Goal: Navigation & Orientation: Find specific page/section

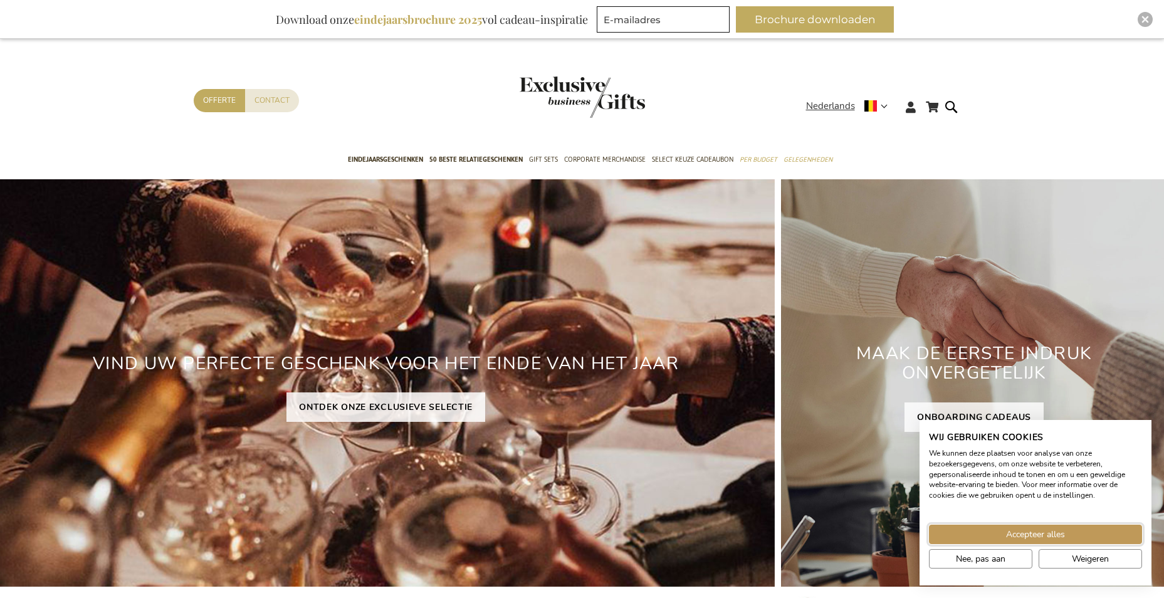
click at [1051, 532] on span "Accepteer alles" at bounding box center [1035, 534] width 59 height 13
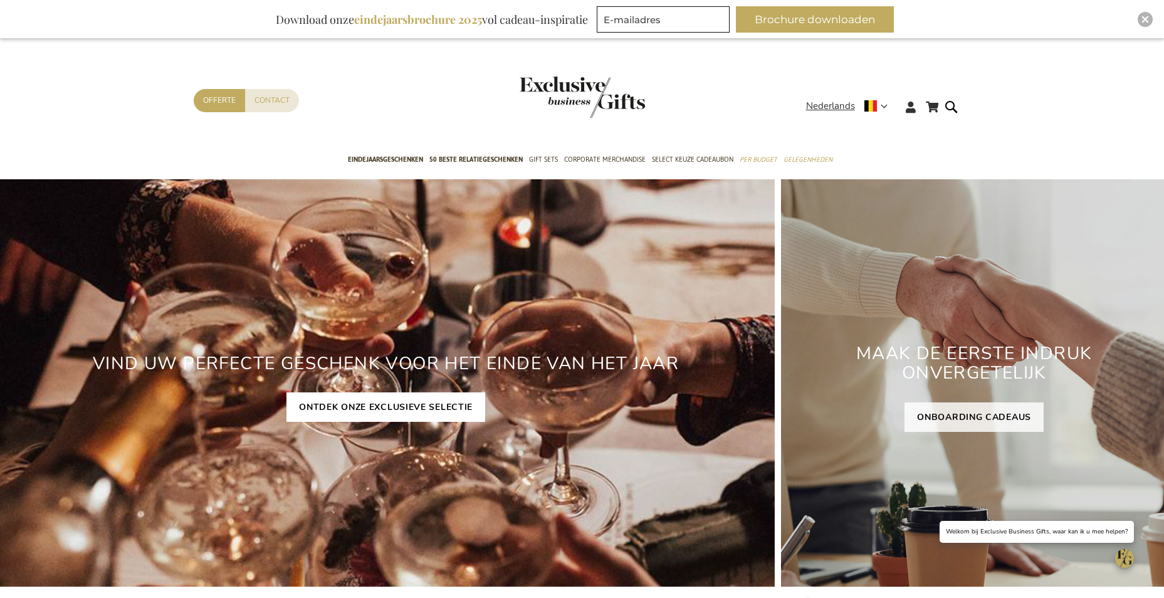
click at [399, 396] on link "ONTDEK ONZE EXCLUSIEVE SELECTIE" at bounding box center [386, 406] width 199 height 29
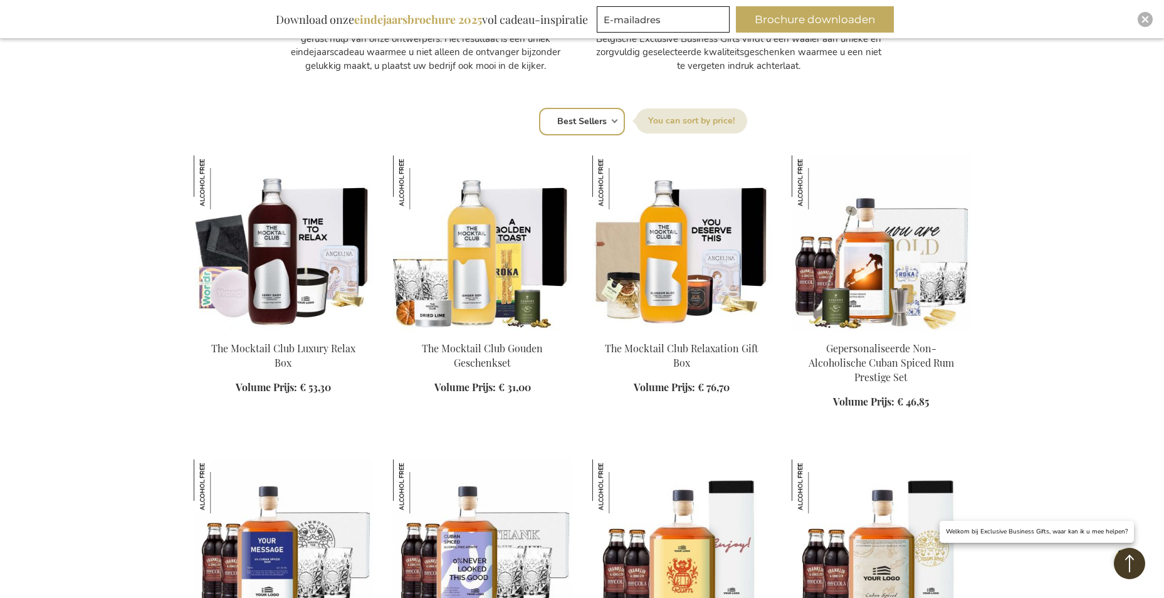
scroll to position [752, 0]
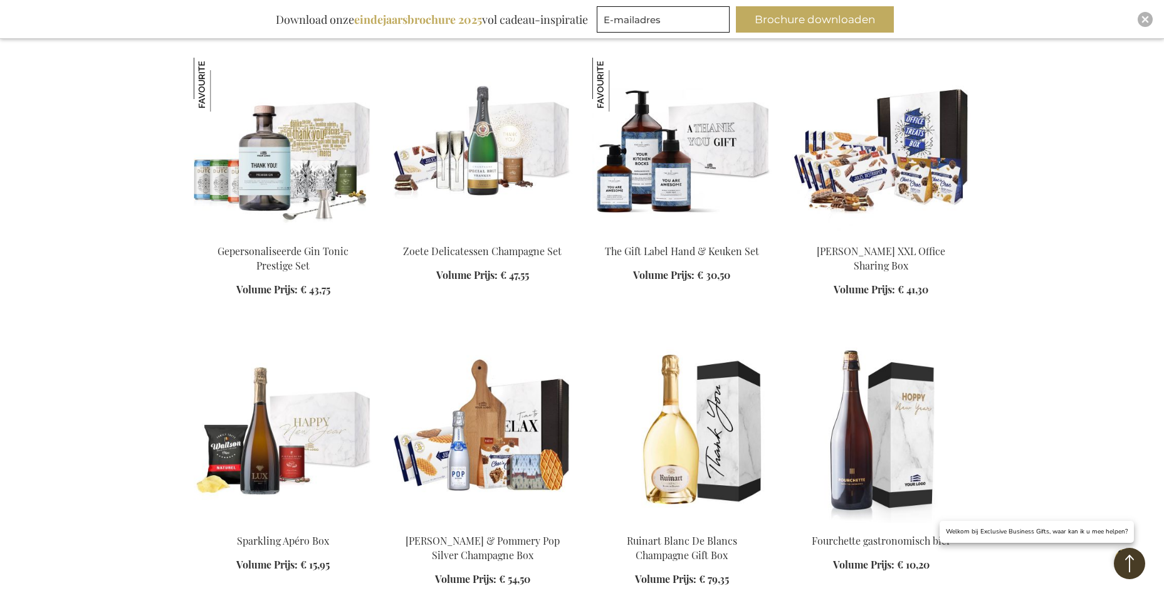
scroll to position [2257, 0]
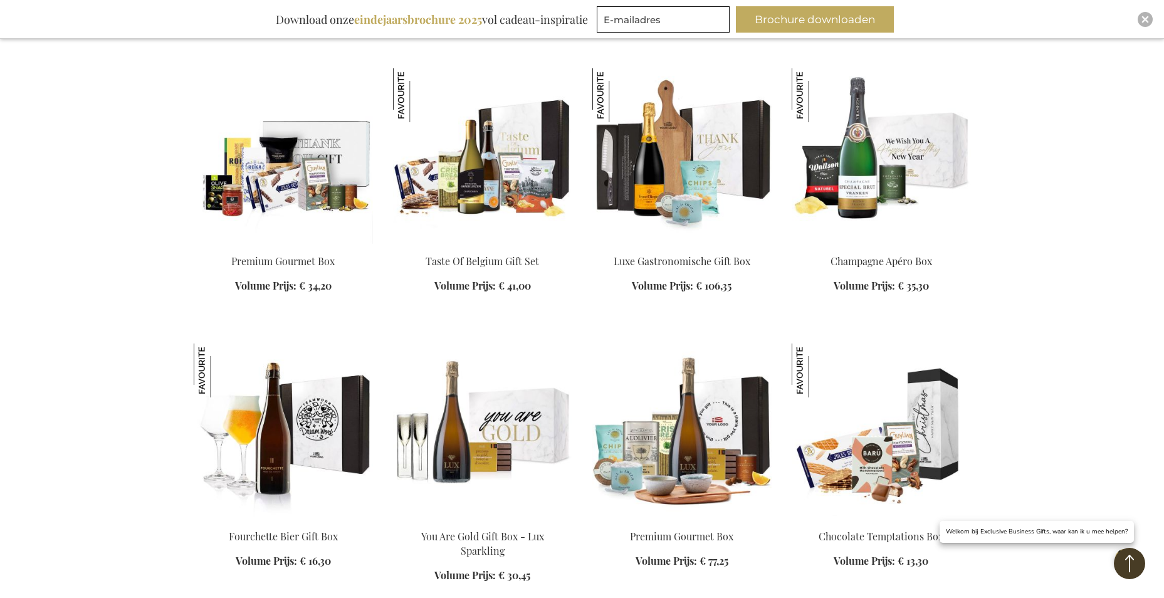
scroll to position [2759, 0]
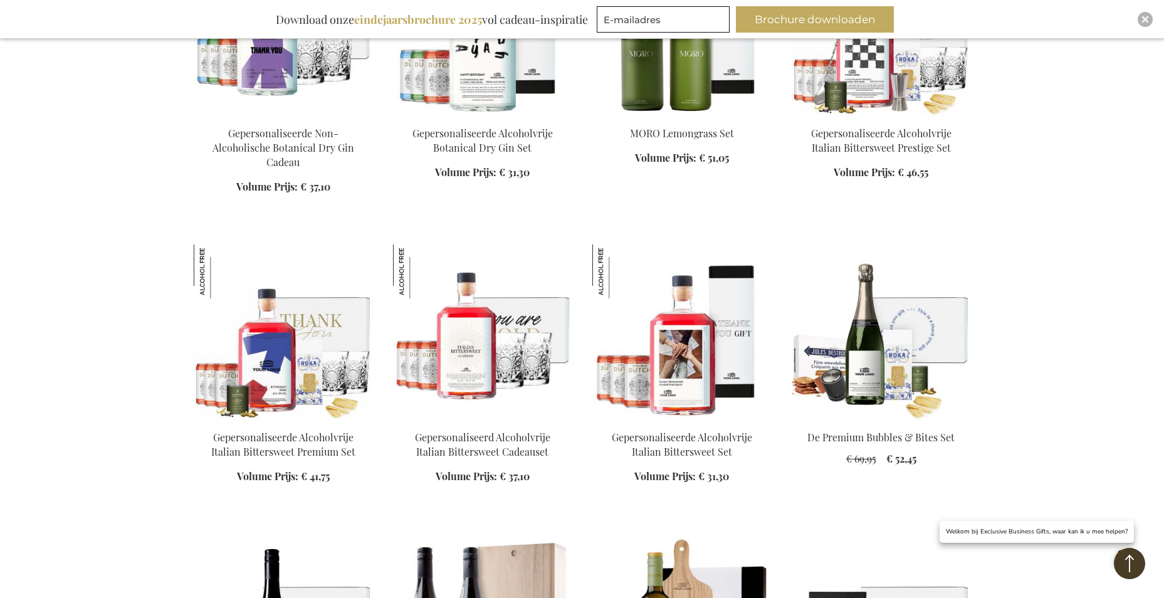
scroll to position [4514, 0]
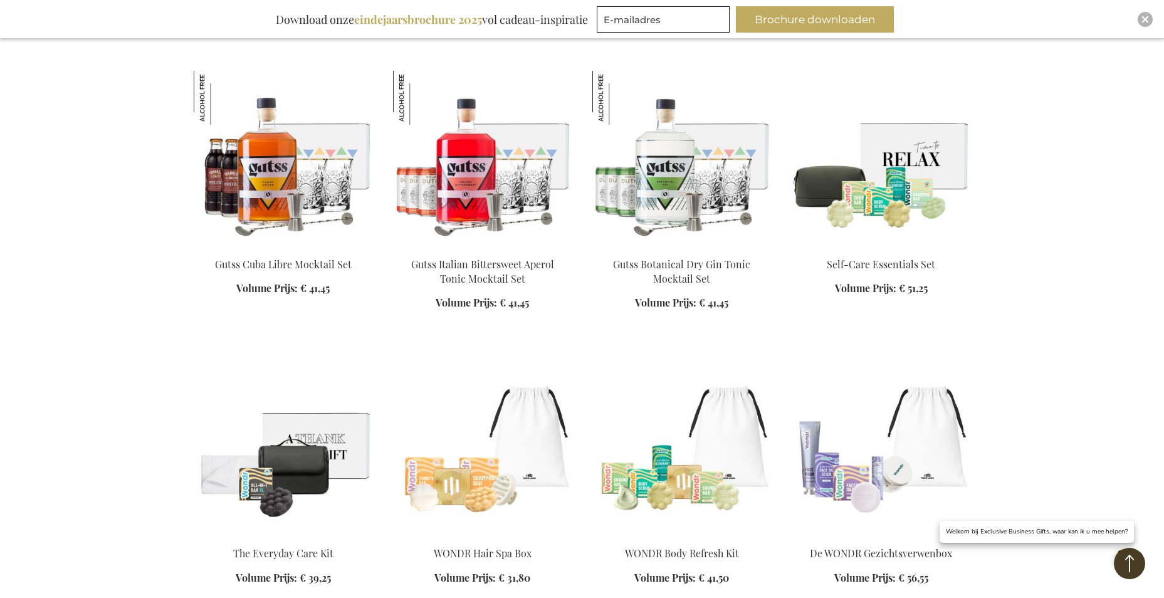
scroll to position [5831, 0]
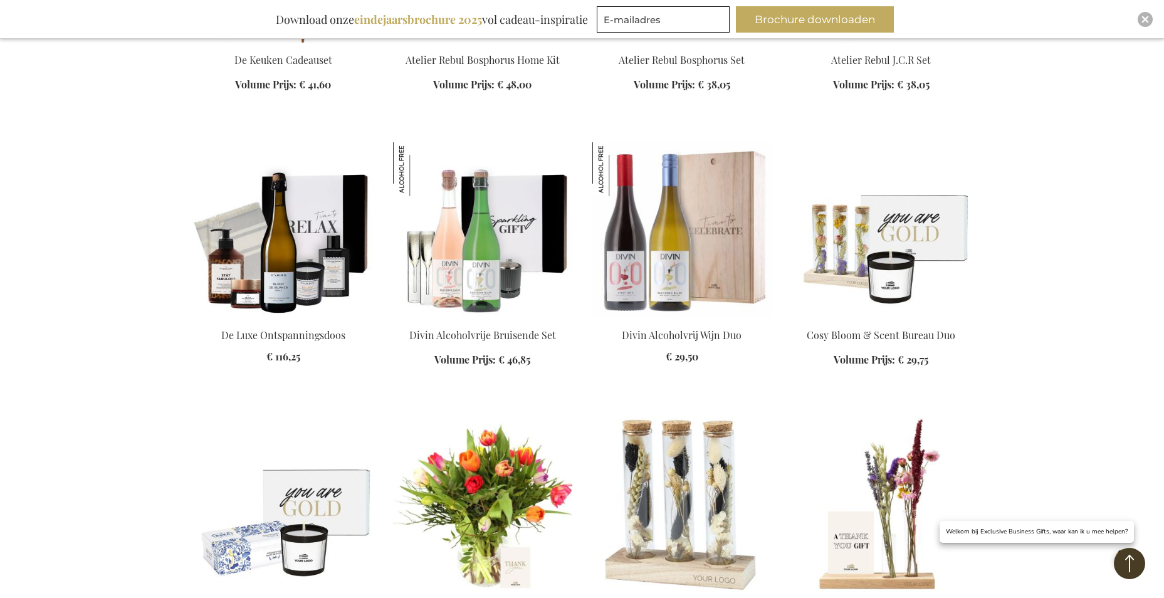
scroll to position [6646, 0]
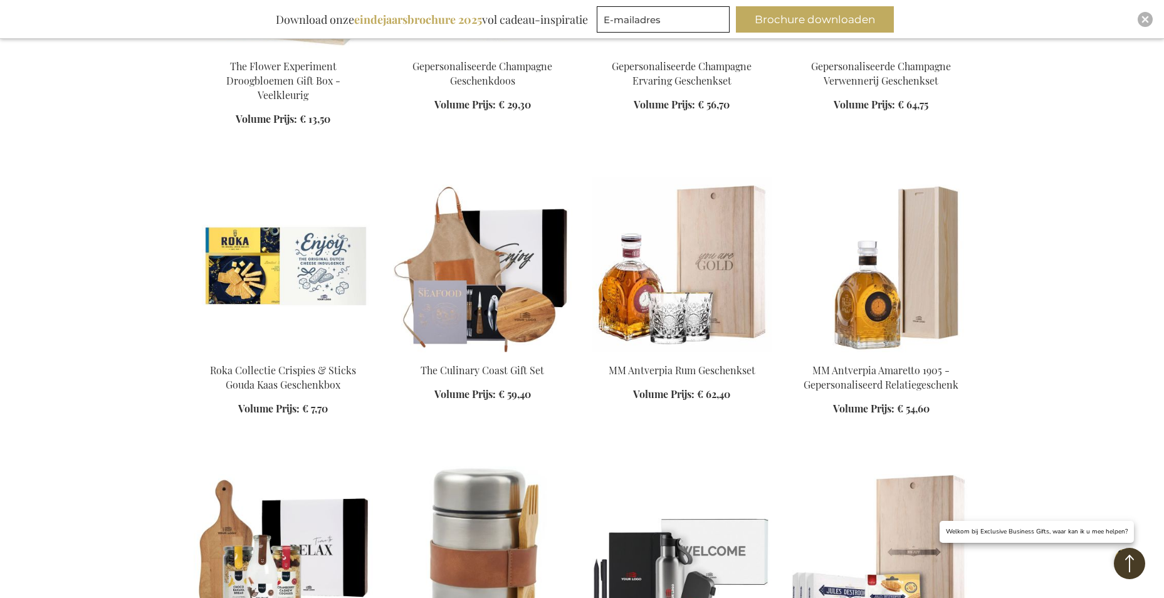
scroll to position [7586, 0]
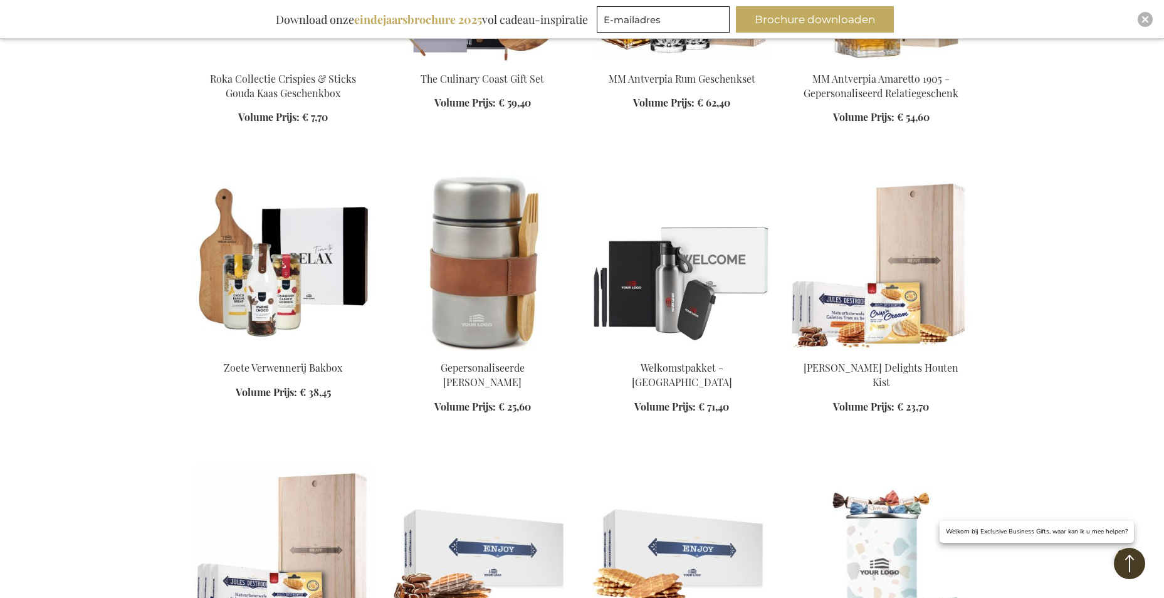
scroll to position [7774, 0]
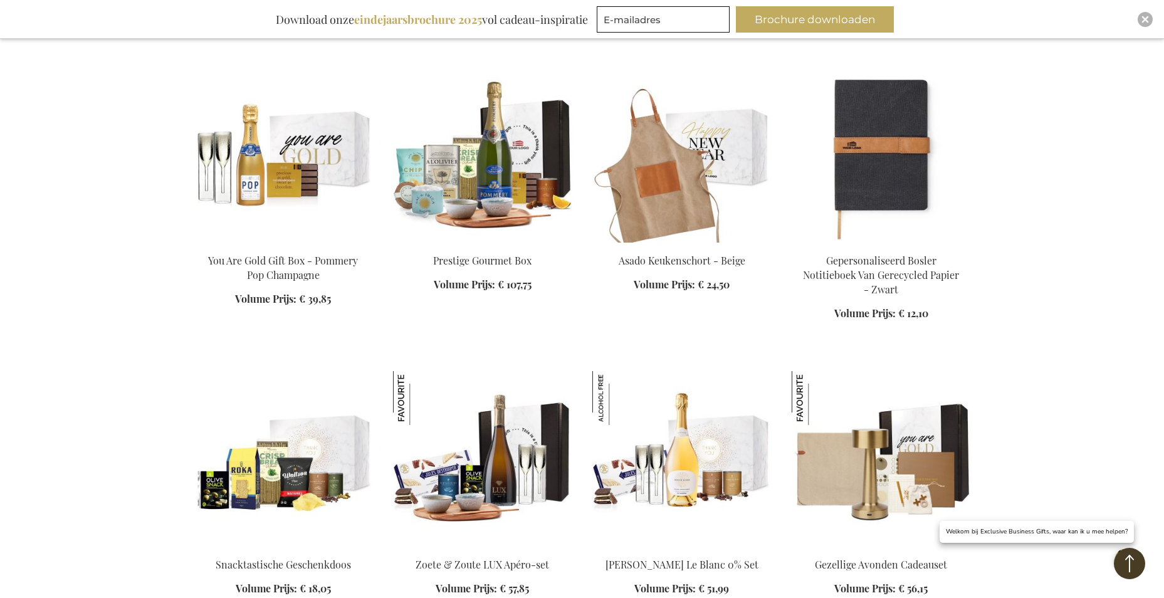
scroll to position [8965, 0]
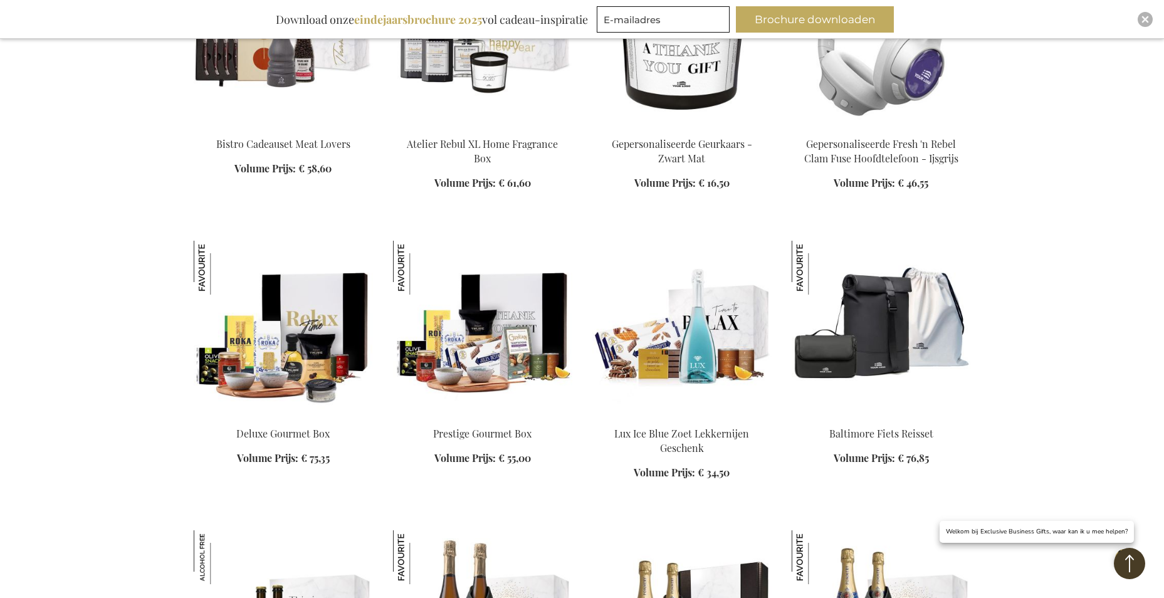
scroll to position [9718, 0]
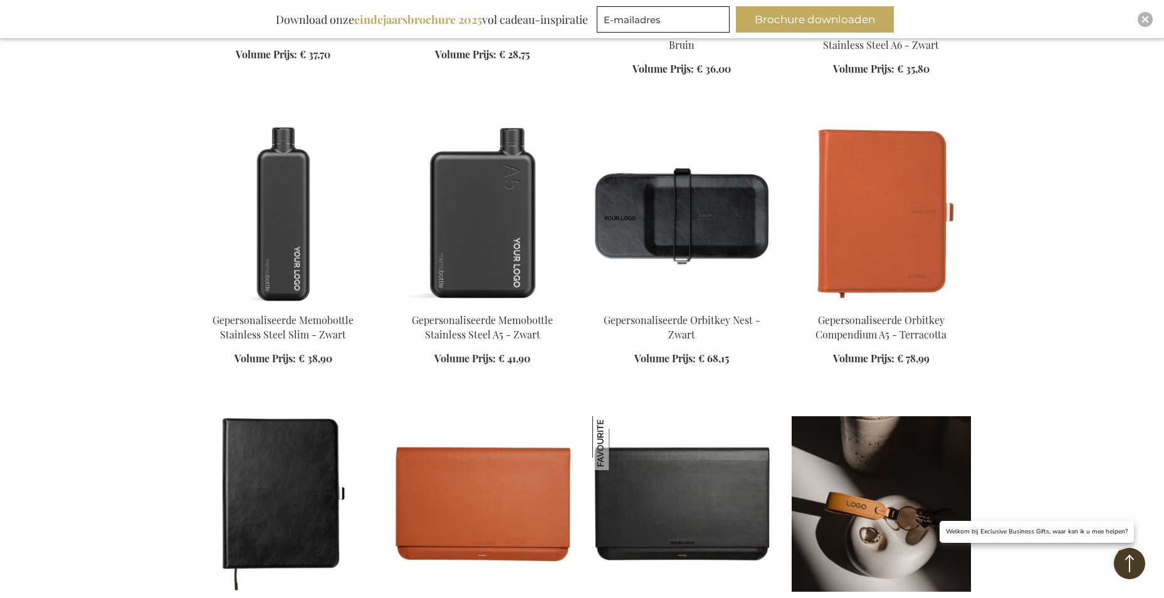
scroll to position [10846, 0]
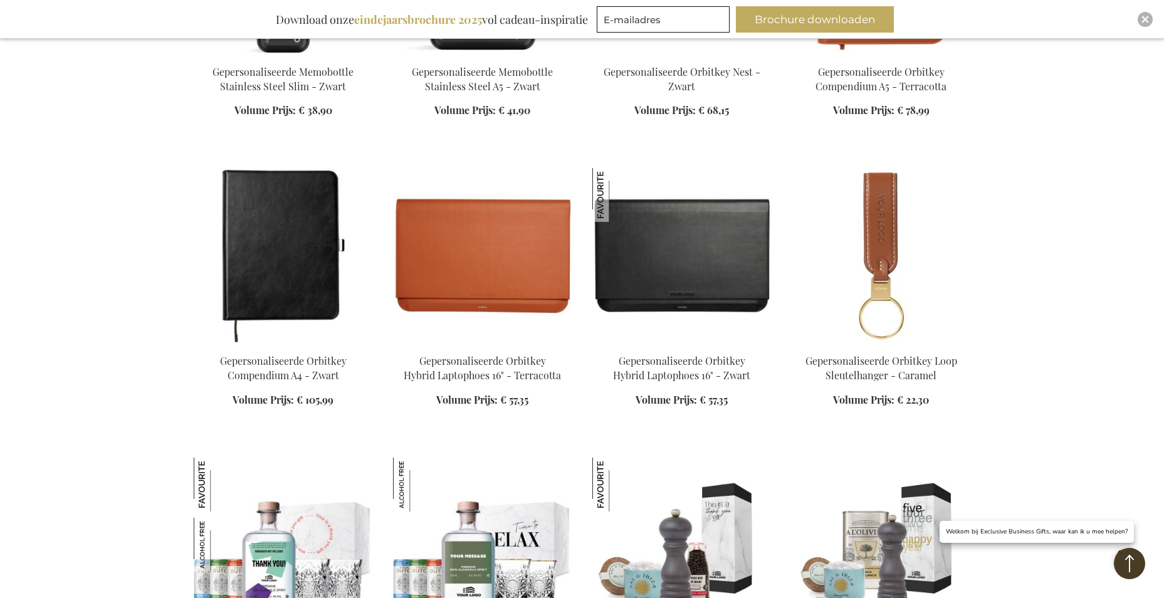
scroll to position [11222, 0]
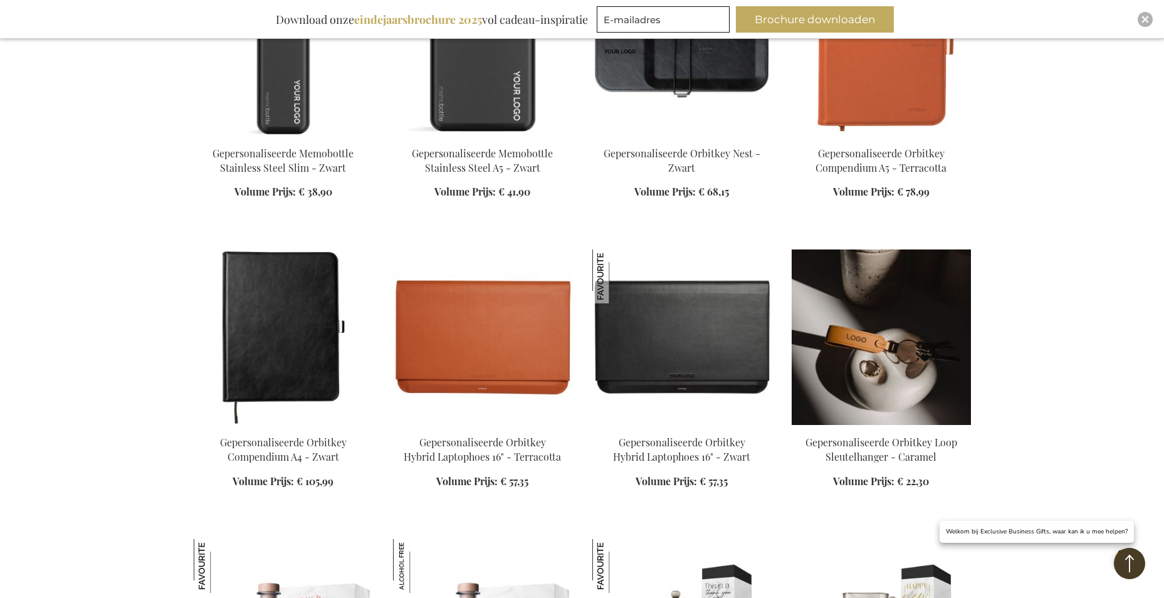
scroll to position [11034, 0]
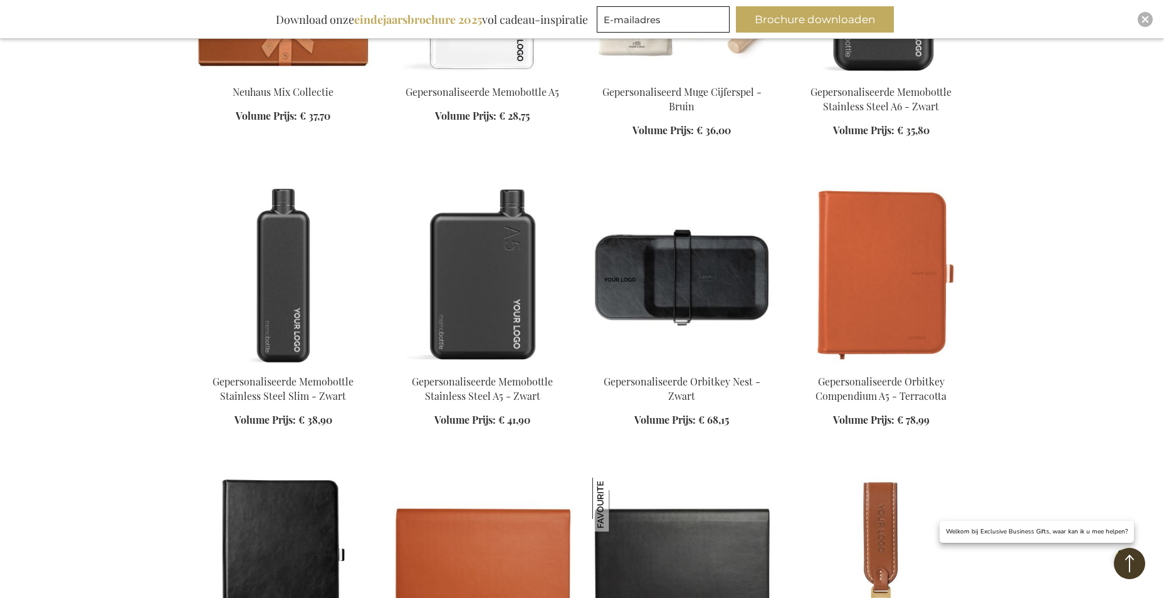
scroll to position [10909, 0]
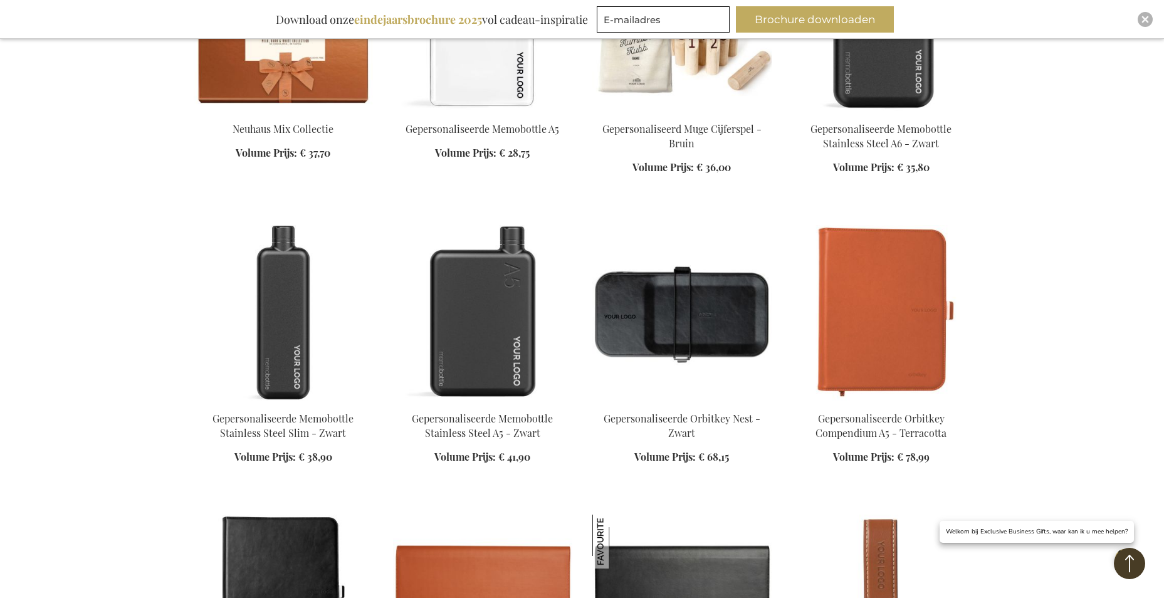
scroll to position [10783, 0]
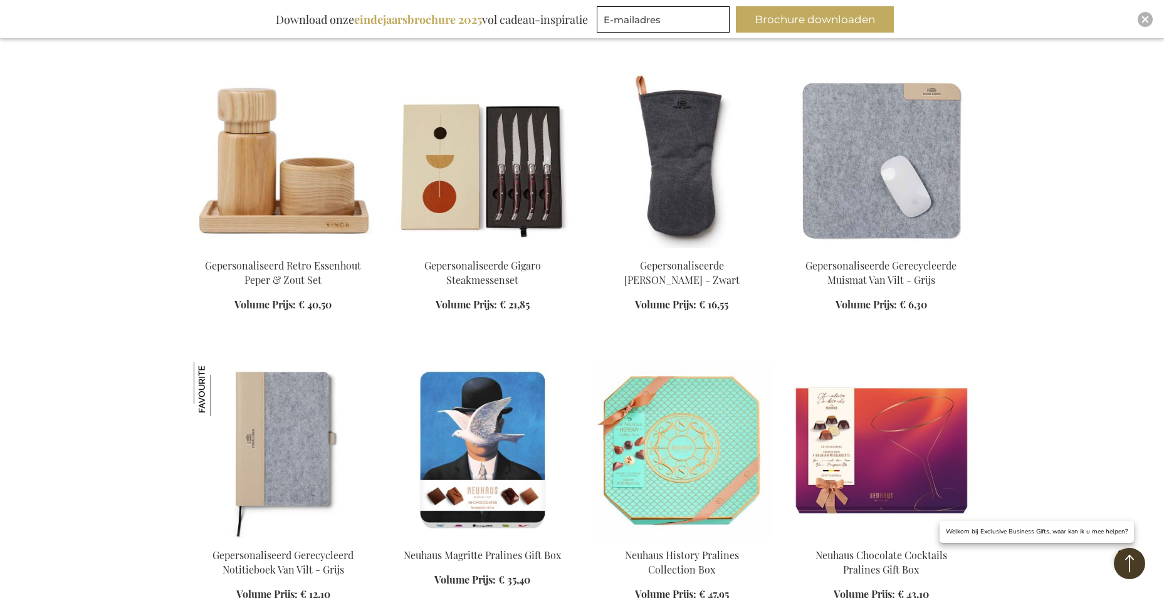
scroll to position [13103, 0]
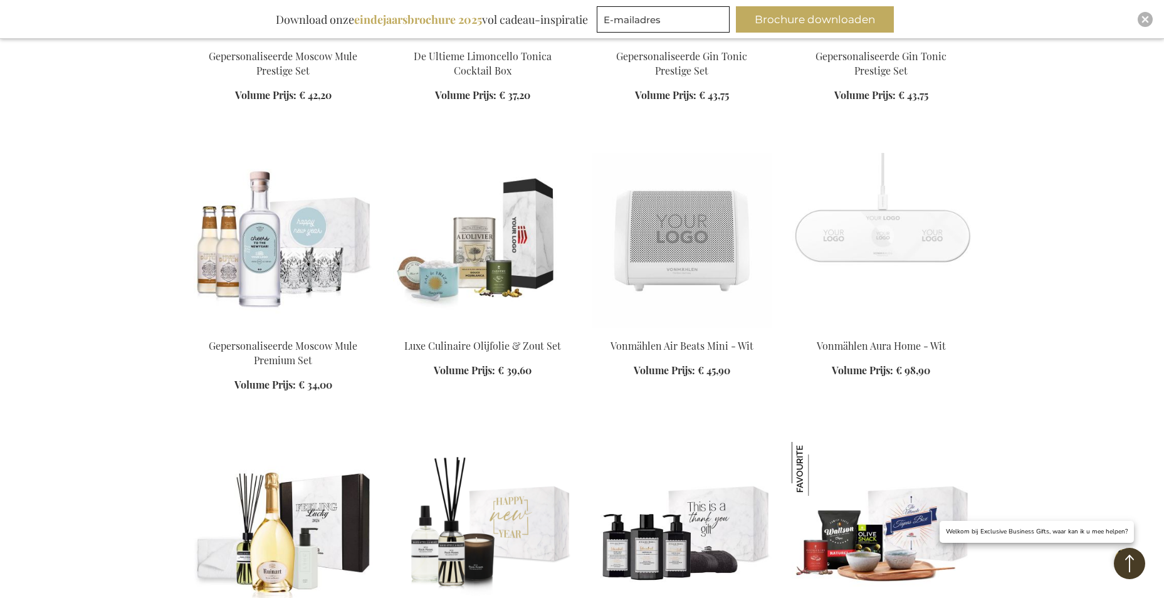
scroll to position [15360, 0]
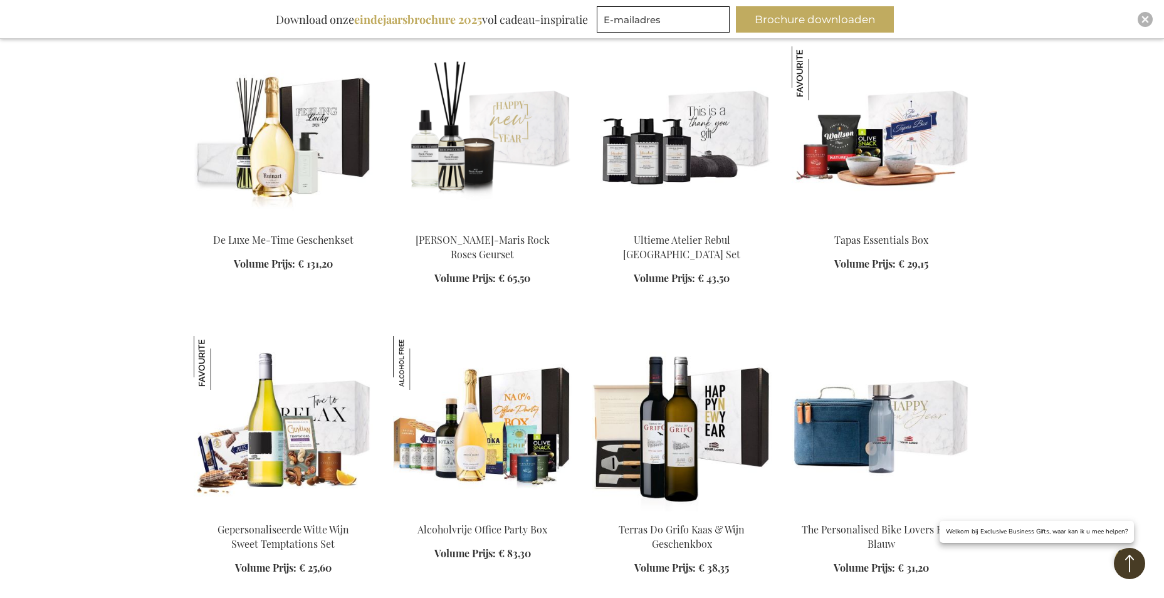
scroll to position [16050, 0]
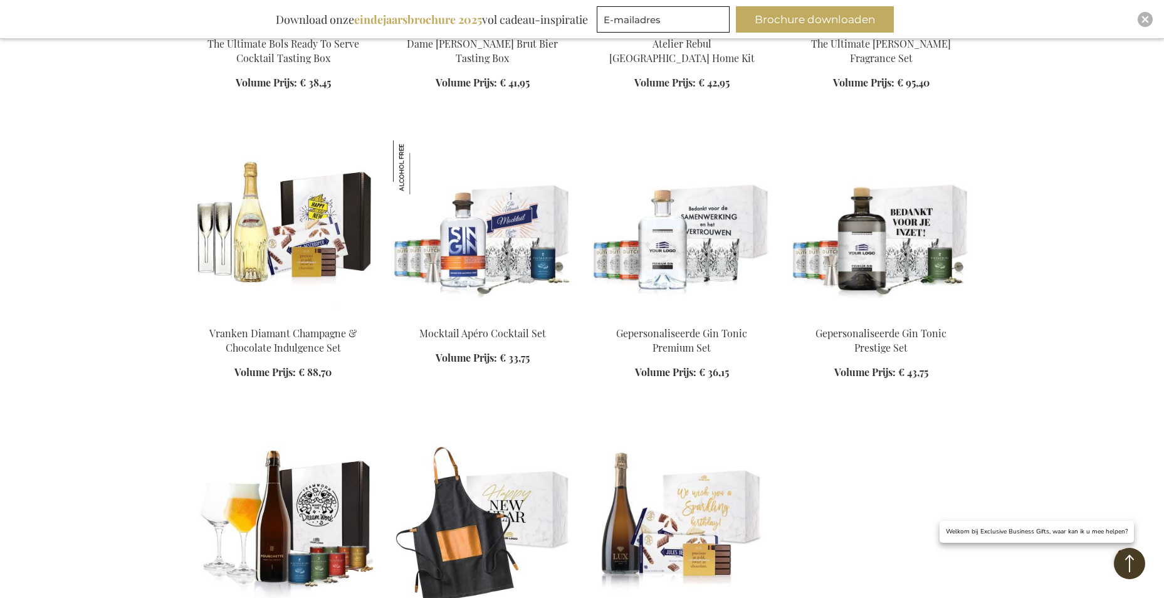
scroll to position [18871, 0]
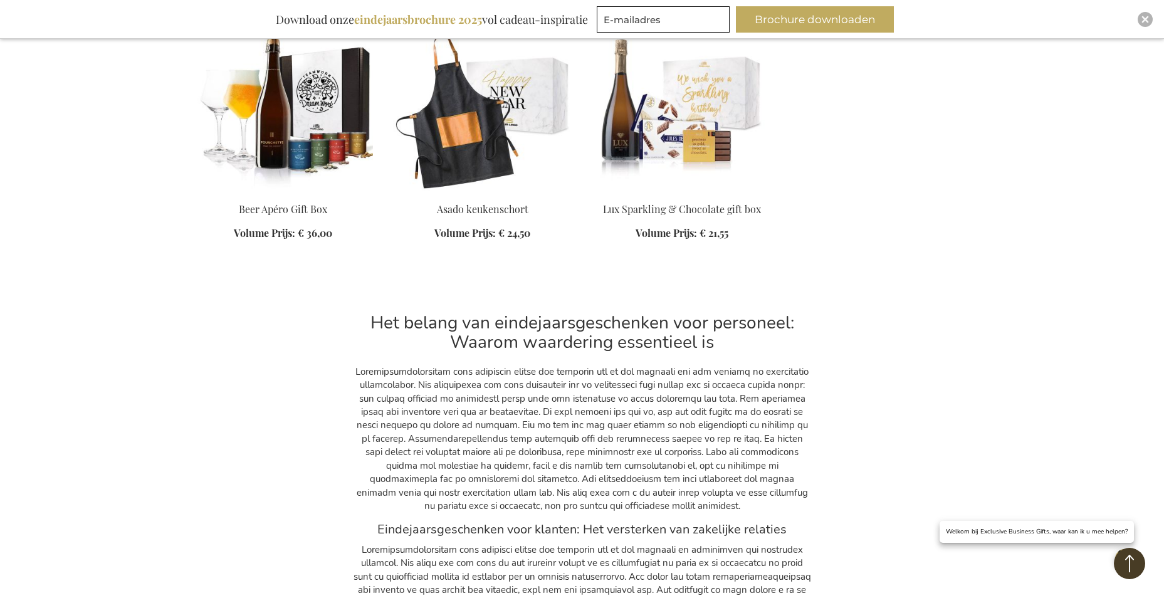
scroll to position [19623, 0]
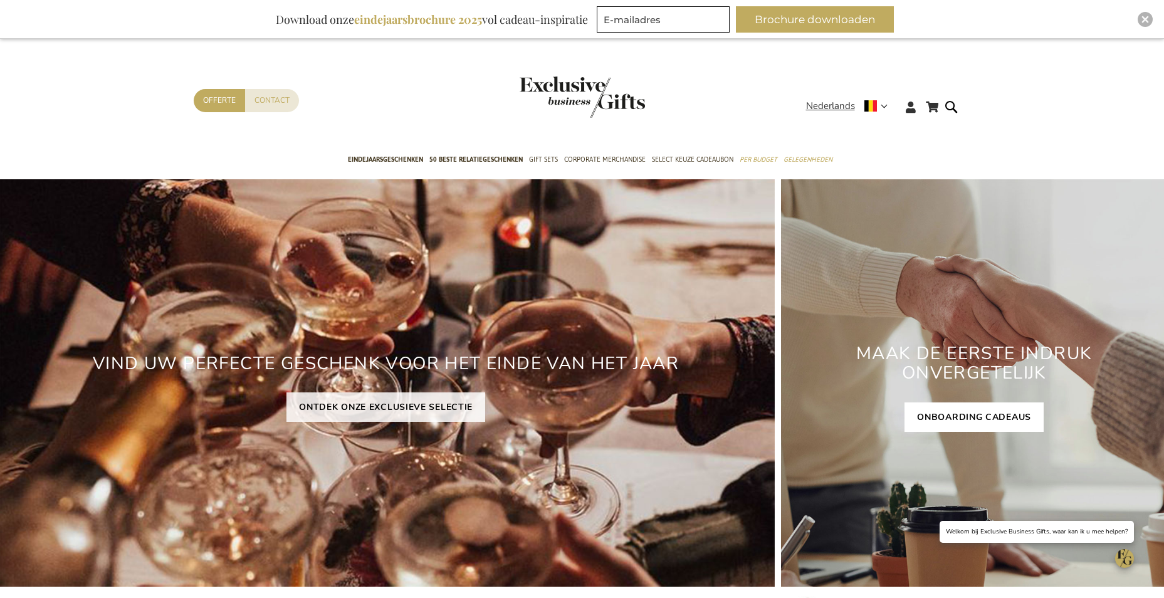
click at [1006, 416] on link "ONBOARDING CADEAUS" at bounding box center [974, 416] width 139 height 29
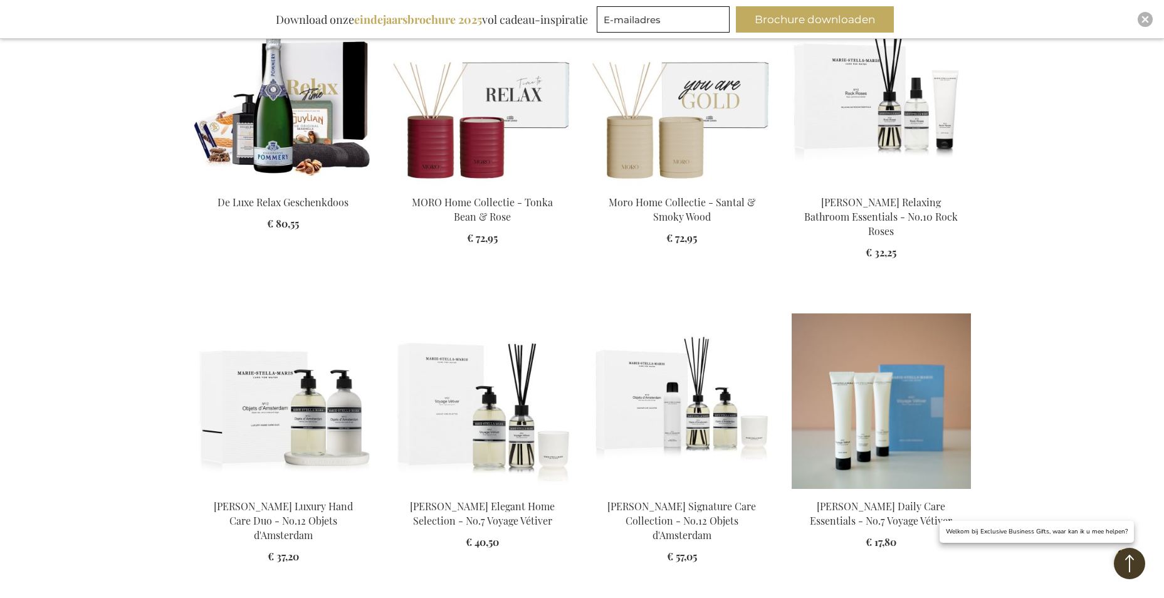
scroll to position [564, 0]
